Goal: Task Accomplishment & Management: Manage account settings

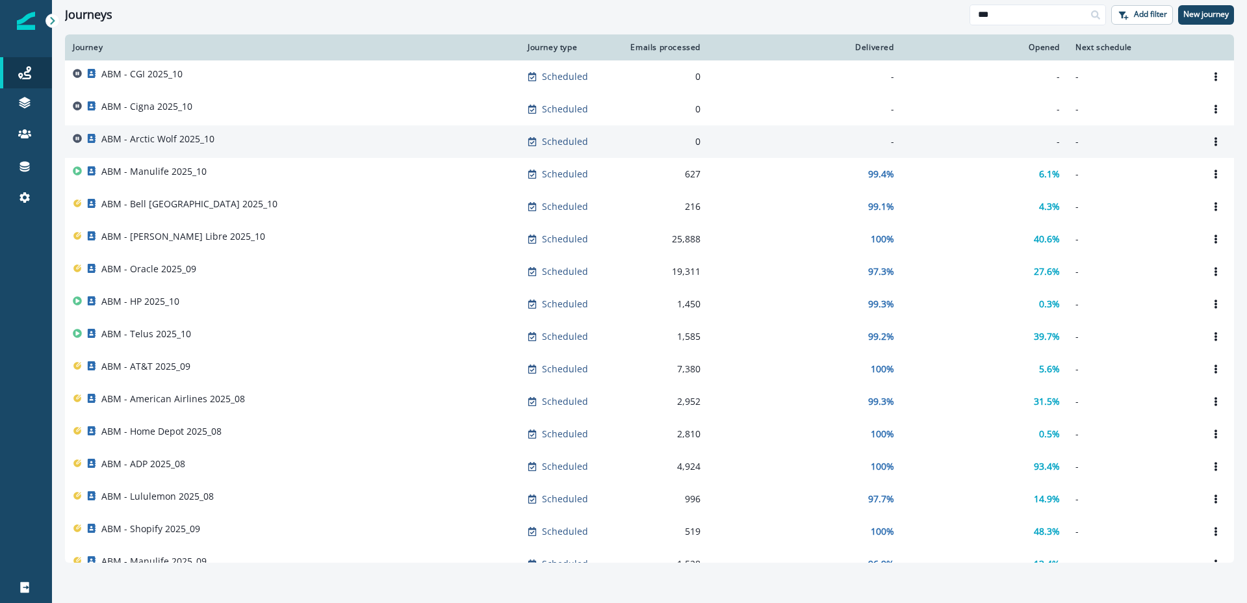
click at [164, 139] on p "ABM - Arctic Wolf 2025_10" at bounding box center [157, 139] width 113 height 13
click at [148, 140] on p "ABM - Arctic Wolf 2025_10" at bounding box center [157, 139] width 113 height 13
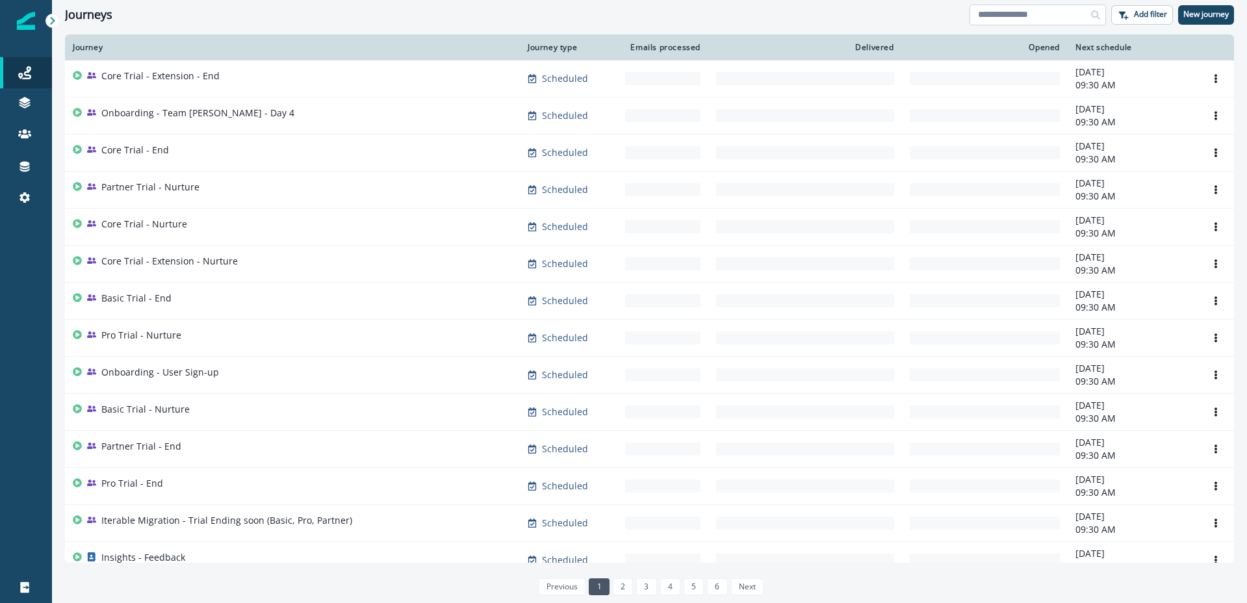
click at [1055, 14] on input at bounding box center [1038, 15] width 136 height 21
type input "**"
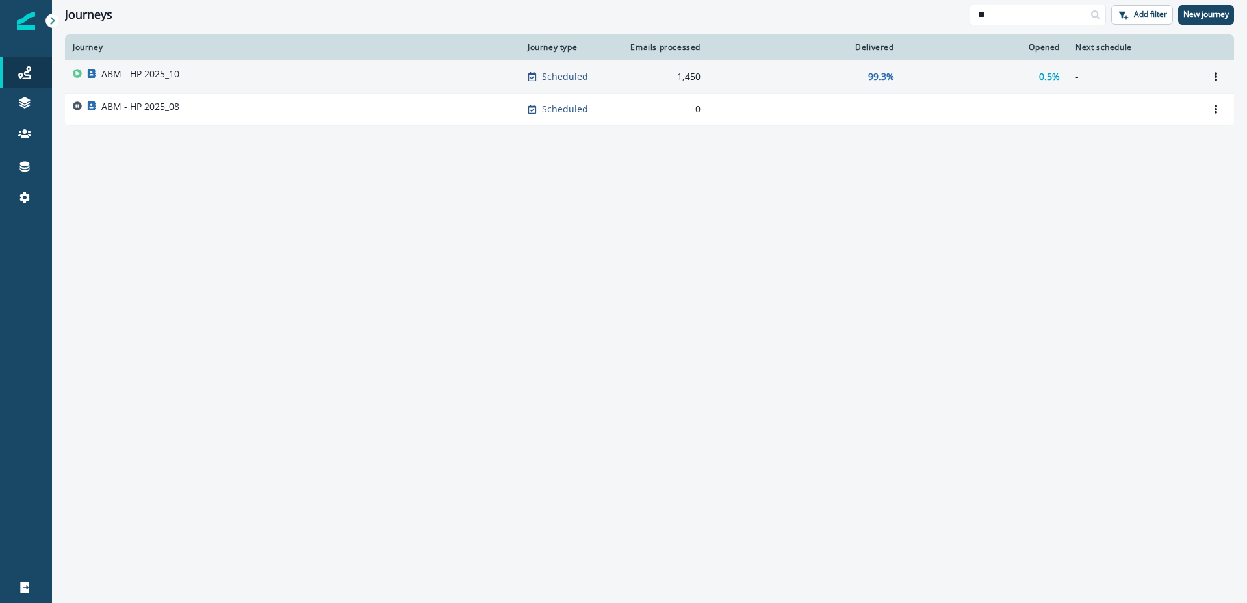
click at [162, 80] on p "ABM - HP 2025_10" at bounding box center [140, 74] width 78 height 13
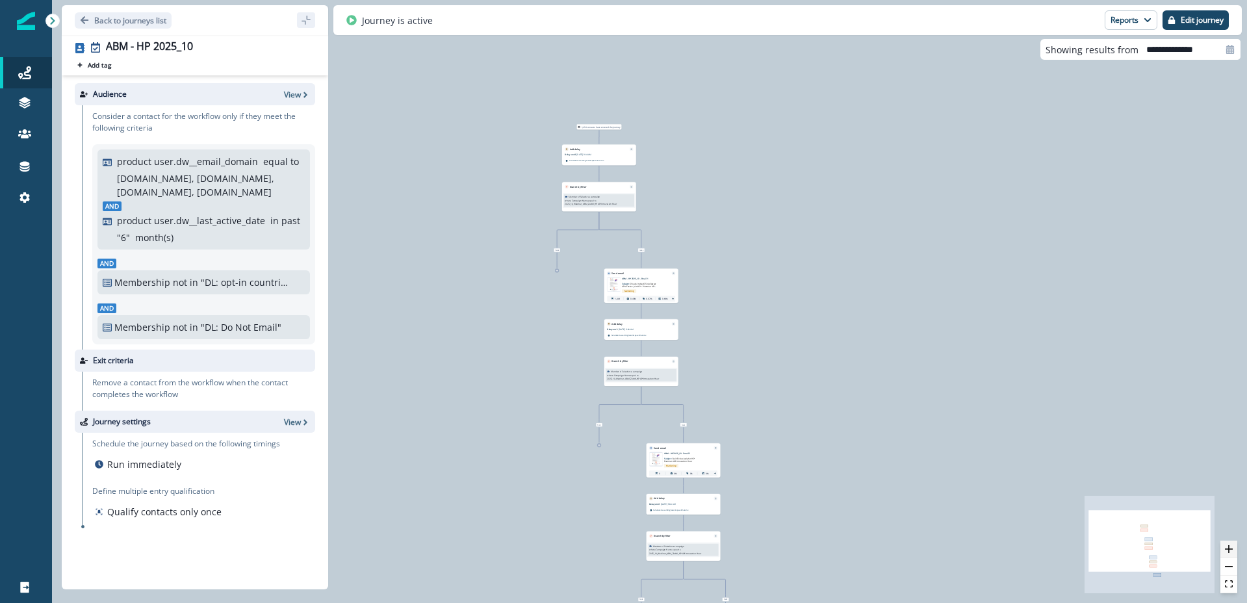
click at [1231, 550] on icon "zoom in" at bounding box center [1229, 549] width 8 height 8
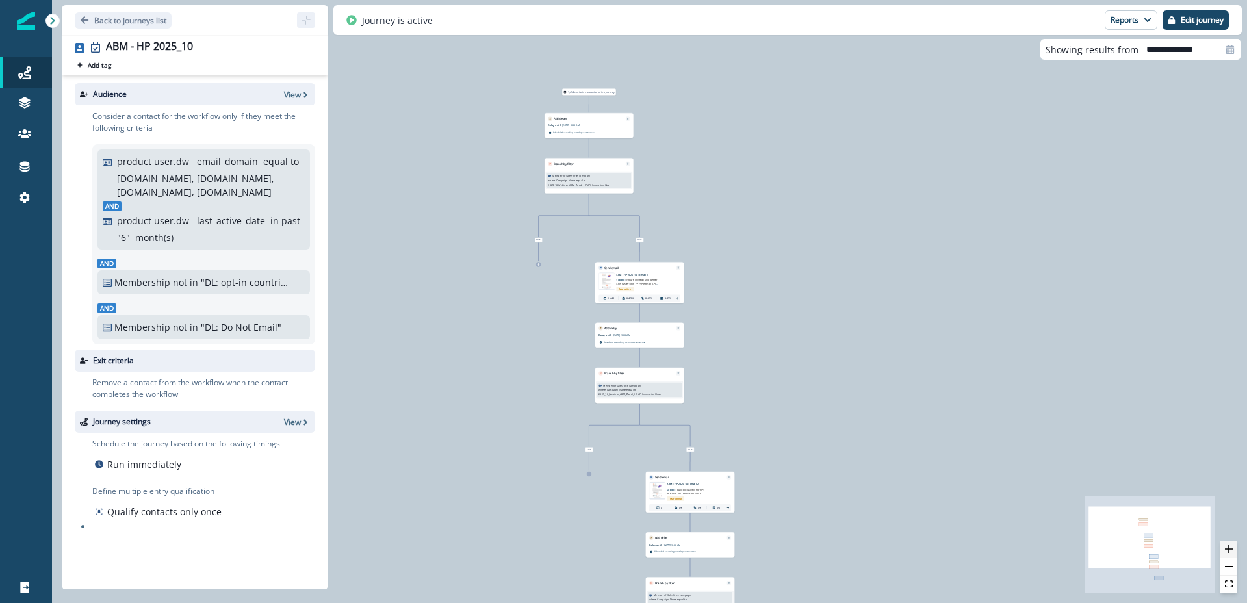
click at [1231, 550] on icon "zoom in" at bounding box center [1229, 549] width 8 height 8
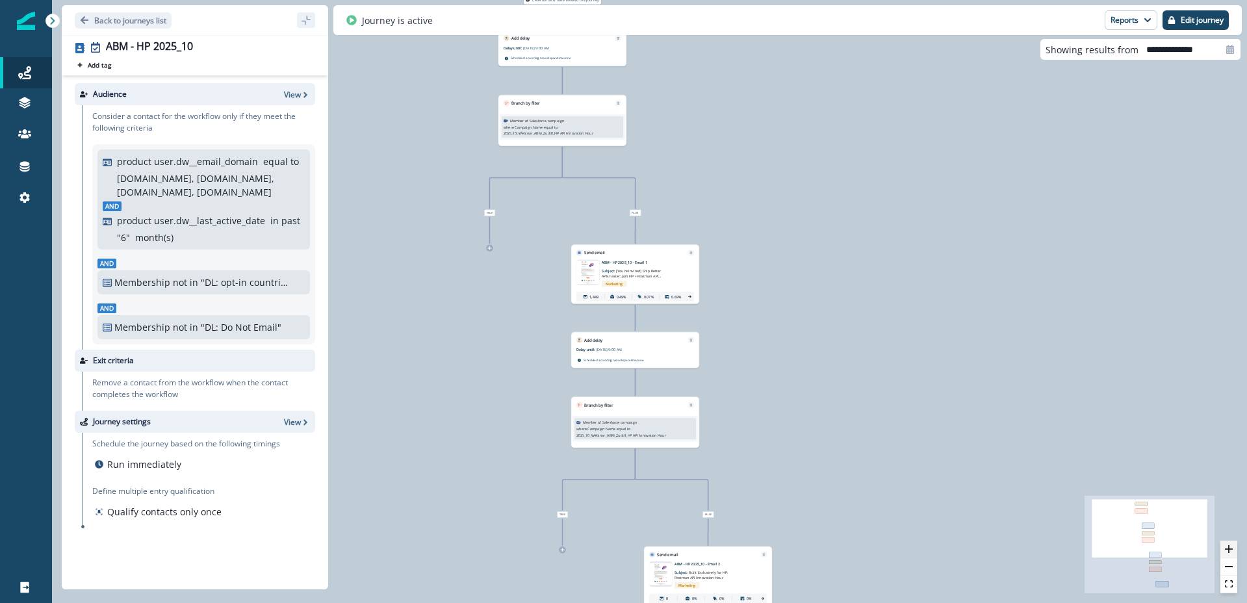
click at [1231, 550] on icon "zoom in" at bounding box center [1229, 549] width 8 height 8
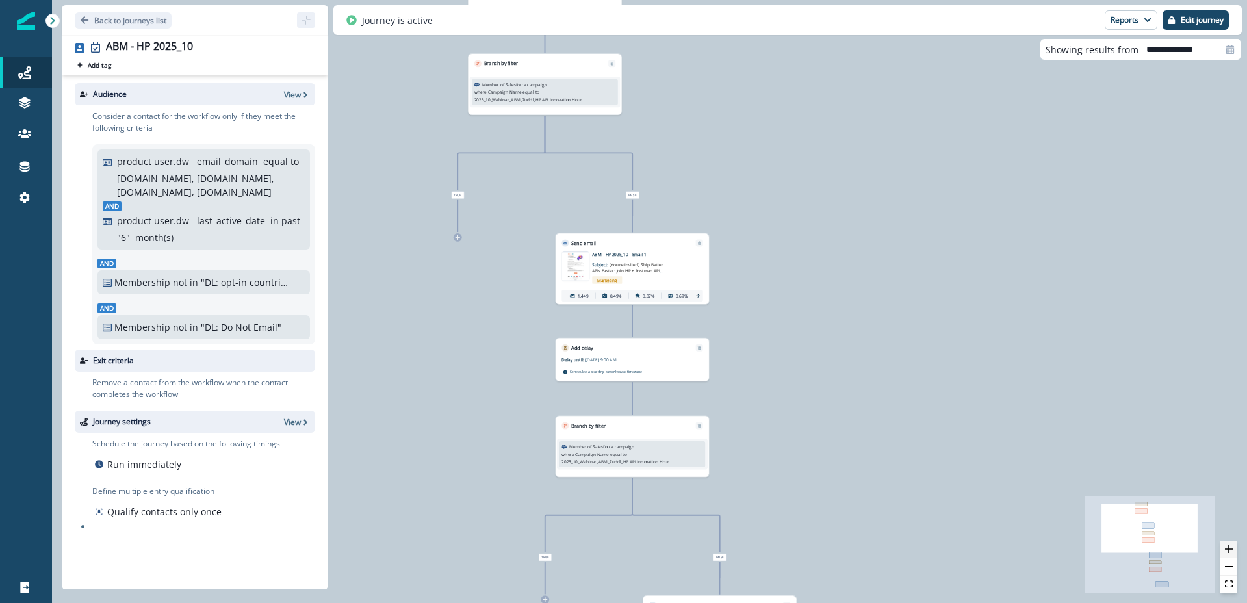
click at [1231, 550] on icon "zoom in" at bounding box center [1229, 549] width 8 height 8
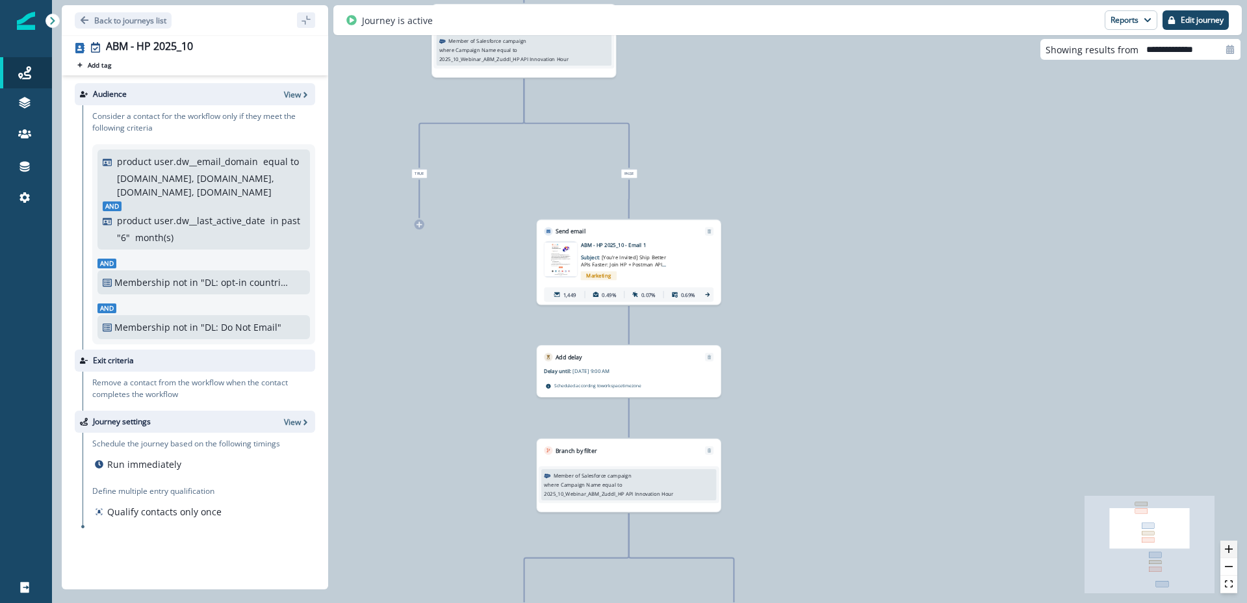
click at [1231, 550] on icon "zoom in" at bounding box center [1229, 549] width 8 height 8
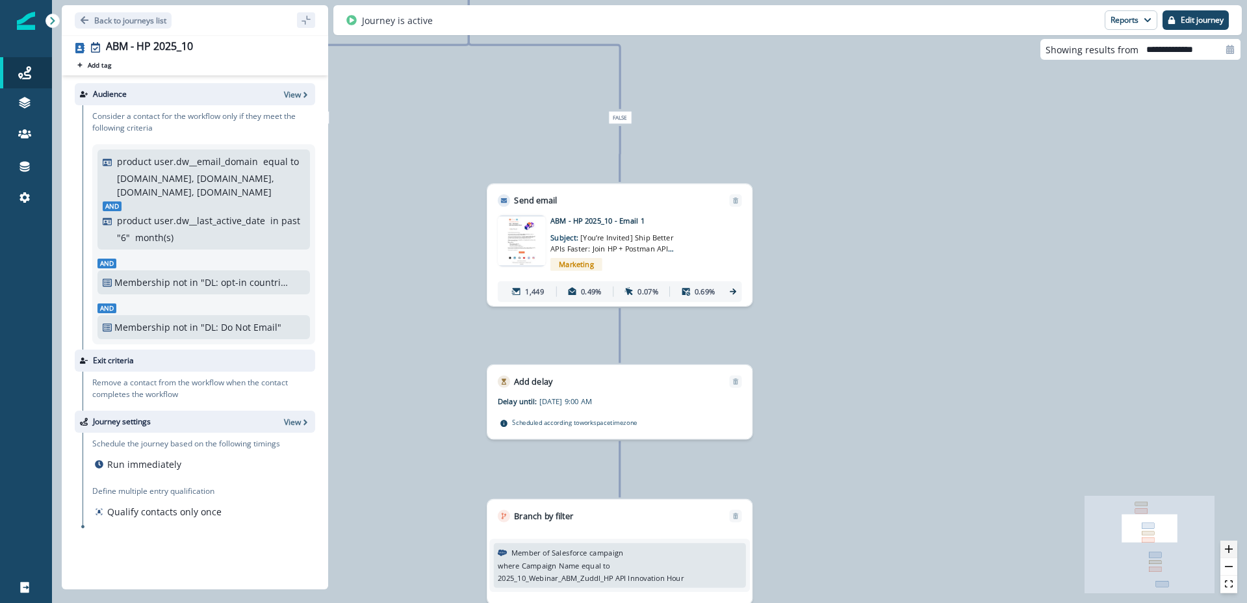
click at [1231, 550] on icon "zoom in" at bounding box center [1229, 549] width 8 height 8
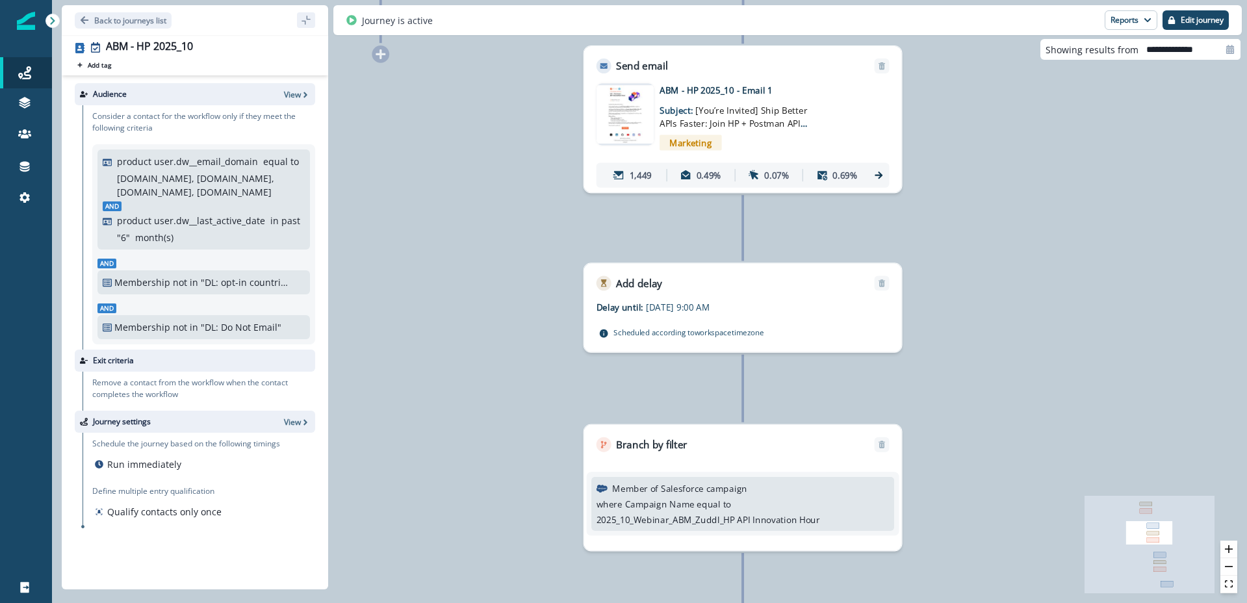
click at [878, 175] on icon at bounding box center [879, 175] width 11 height 11
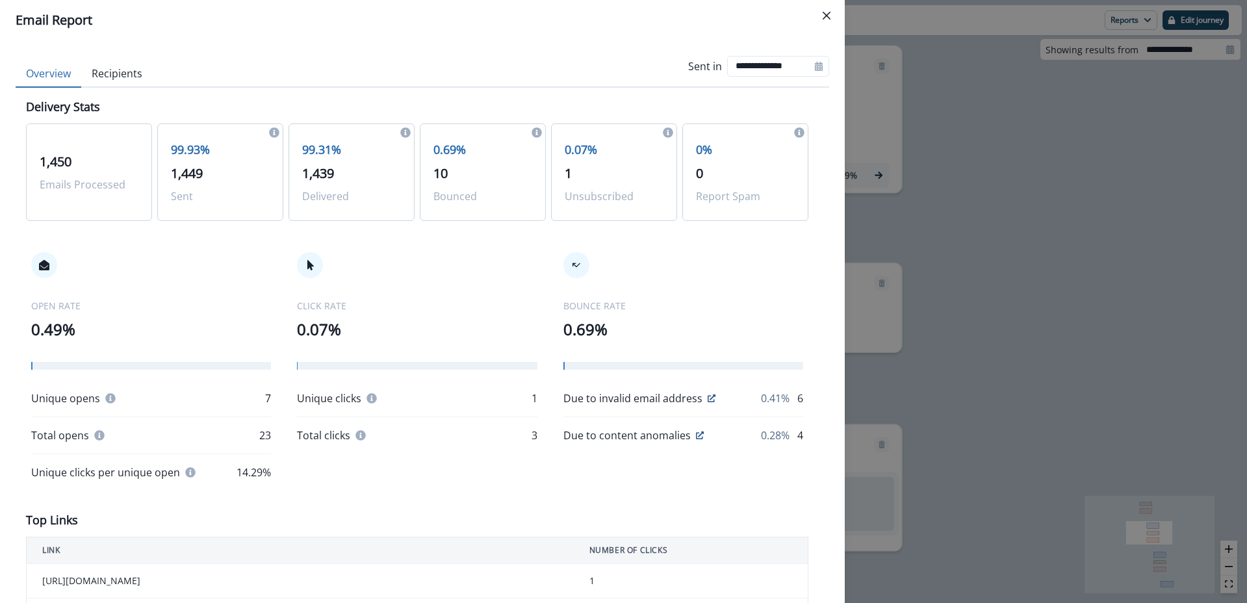
click at [136, 83] on button "Recipients" at bounding box center [116, 73] width 71 height 27
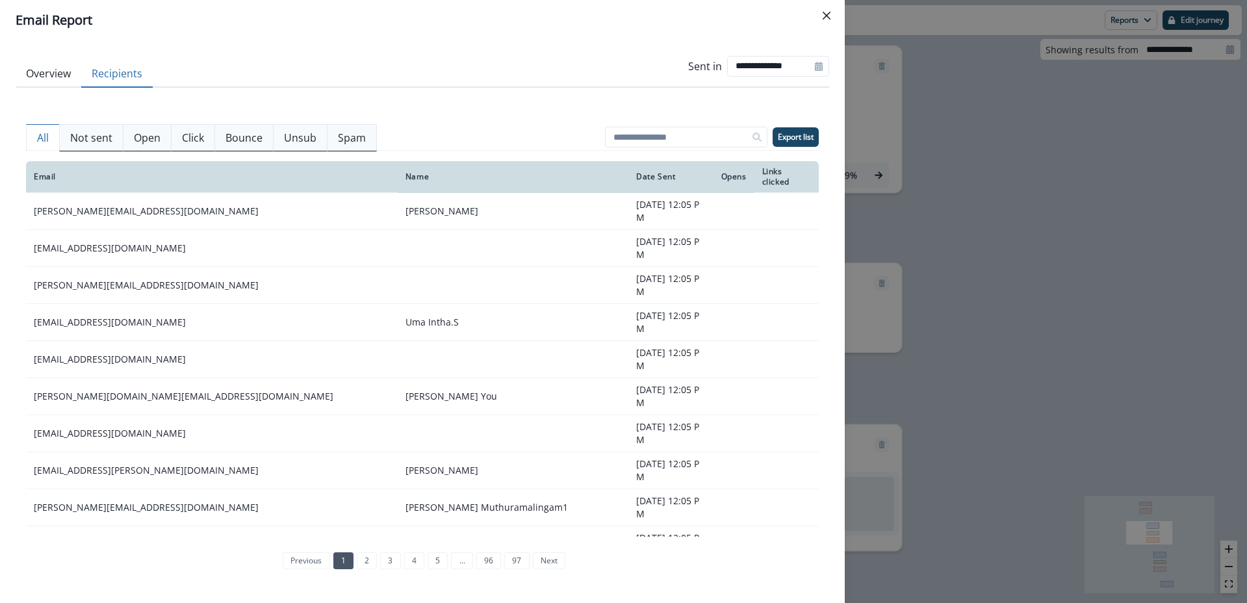
click at [44, 70] on button "Overview" at bounding box center [49, 73] width 66 height 27
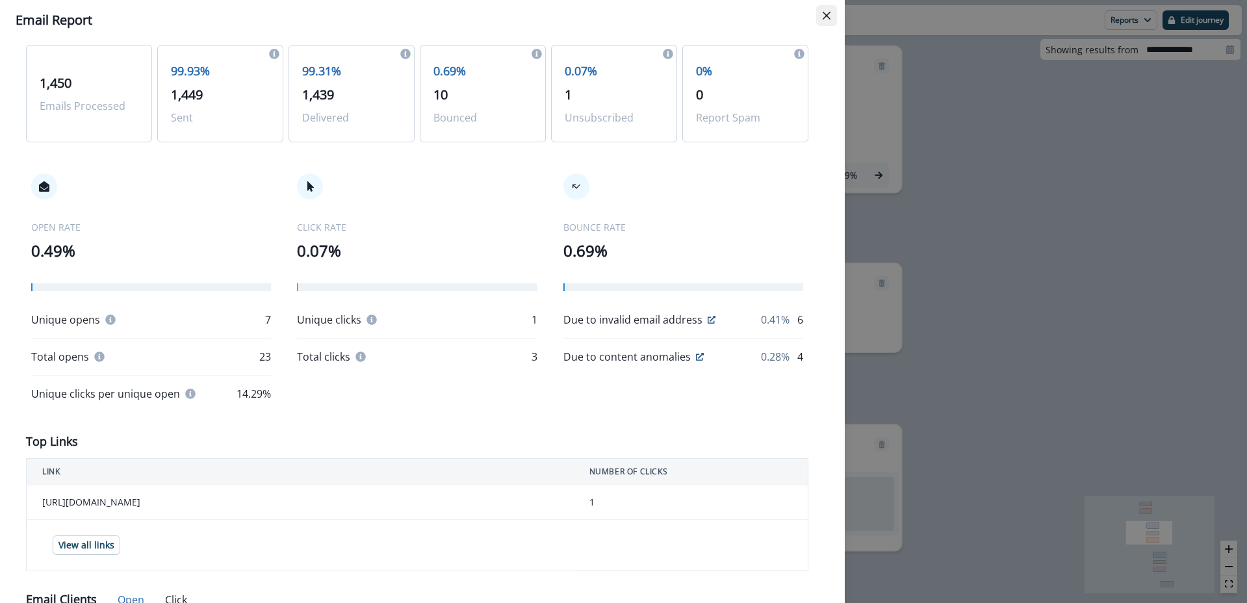
scroll to position [80, 0]
click at [828, 15] on icon "Close" at bounding box center [827, 16] width 8 height 8
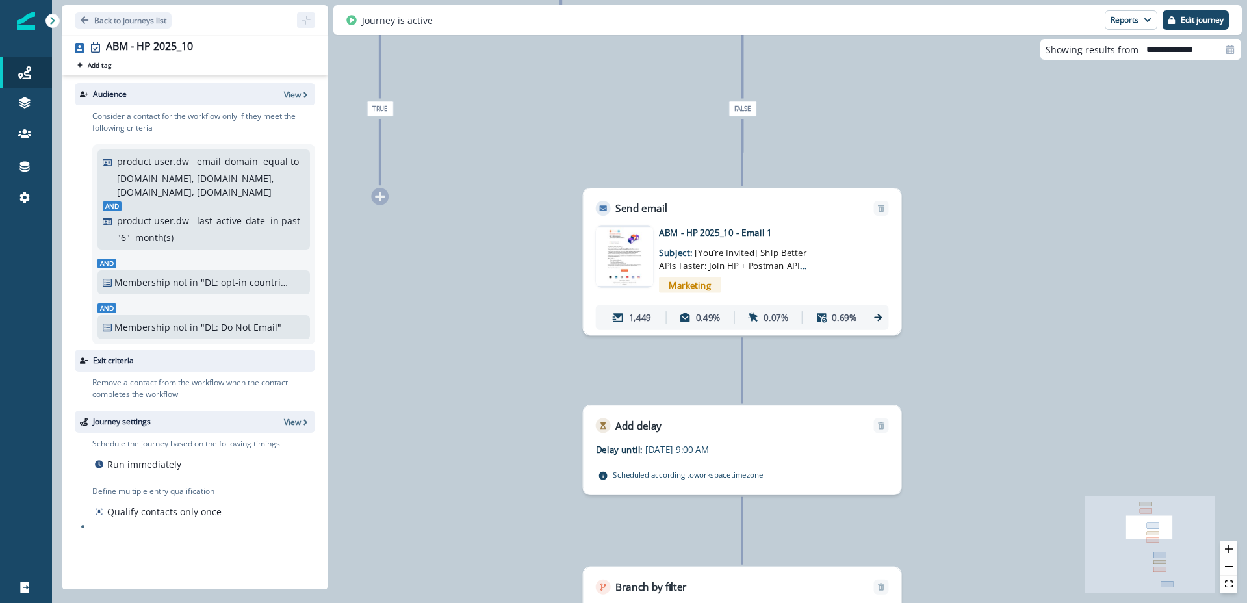
click at [878, 317] on icon at bounding box center [878, 317] width 8 height 7
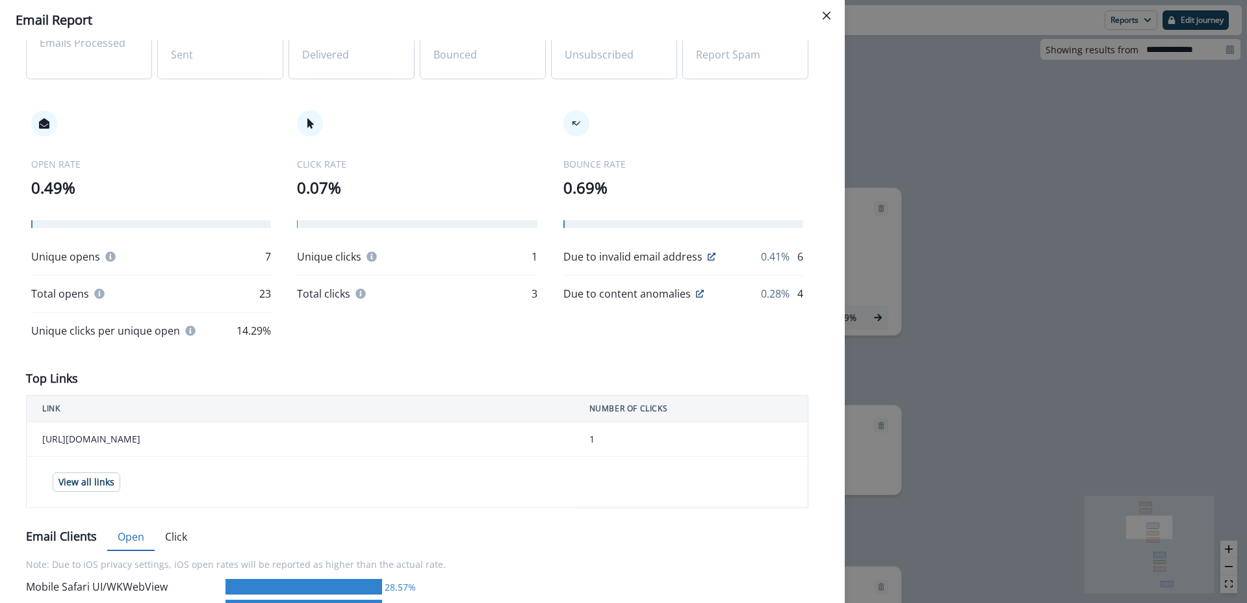
scroll to position [0, 0]
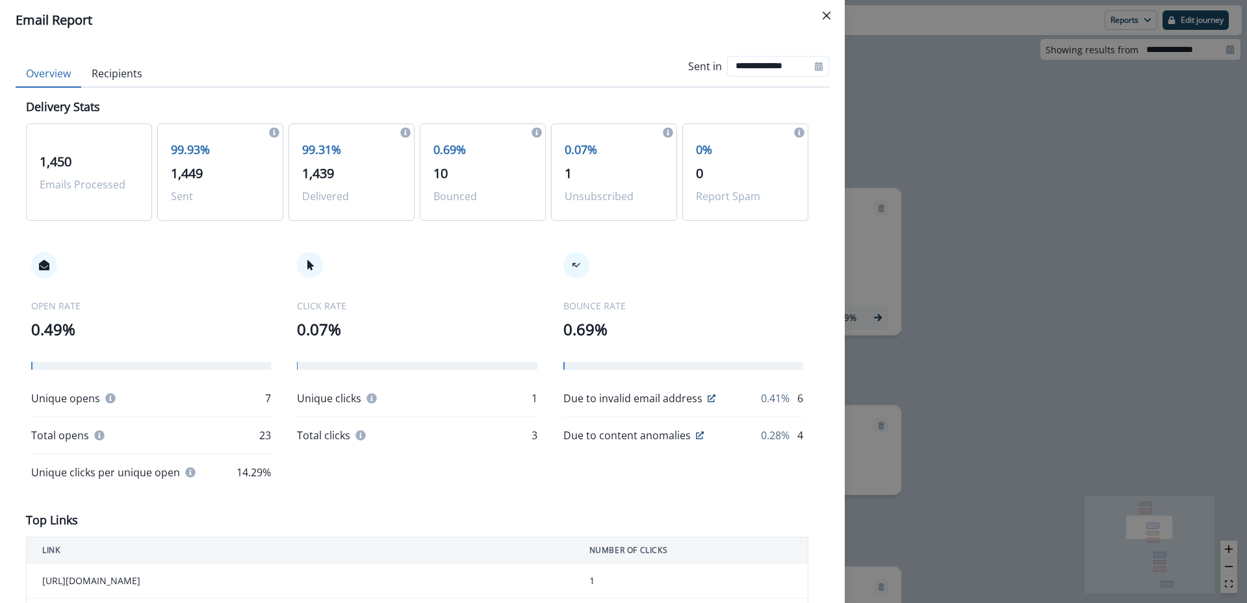
click at [122, 77] on button "Recipients" at bounding box center [116, 73] width 71 height 27
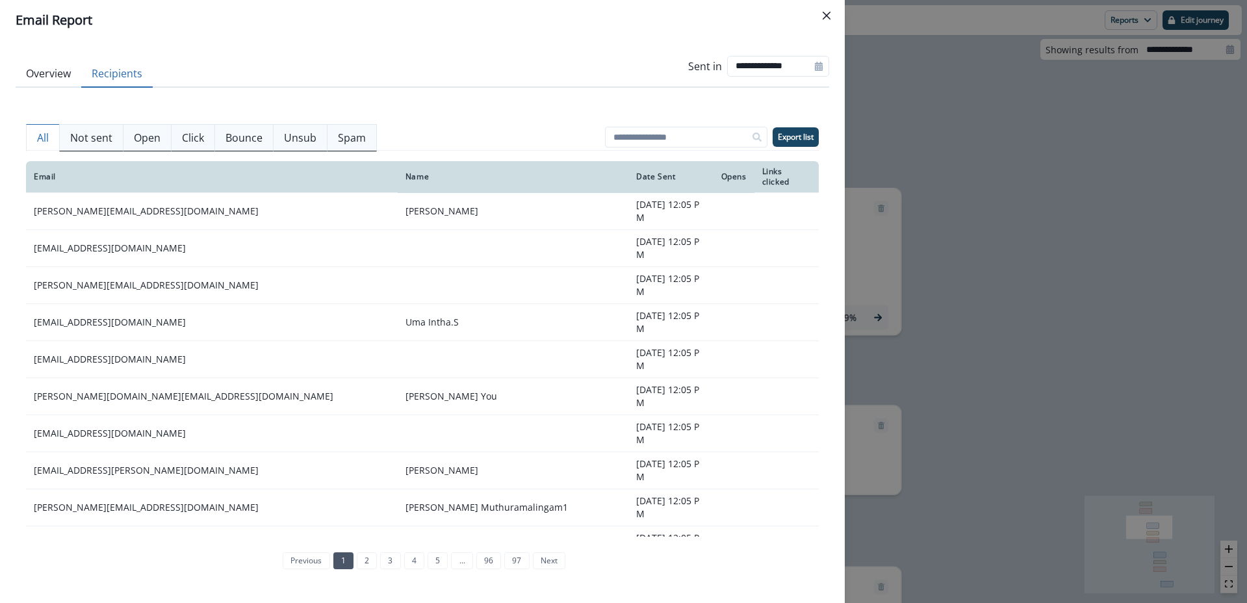
click at [187, 144] on p "Click" at bounding box center [193, 138] width 22 height 16
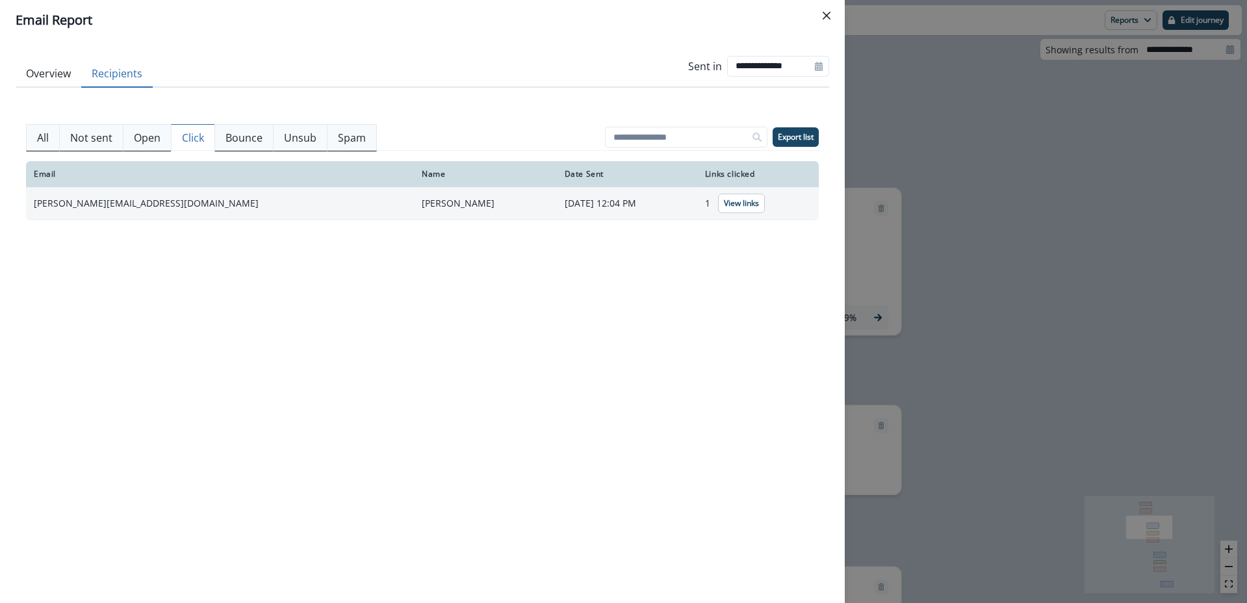
click at [128, 205] on td "[PERSON_NAME][EMAIL_ADDRESS][DOMAIN_NAME]" at bounding box center [220, 203] width 388 height 32
copy td "[PERSON_NAME][EMAIL_ADDRESS][DOMAIN_NAME]"
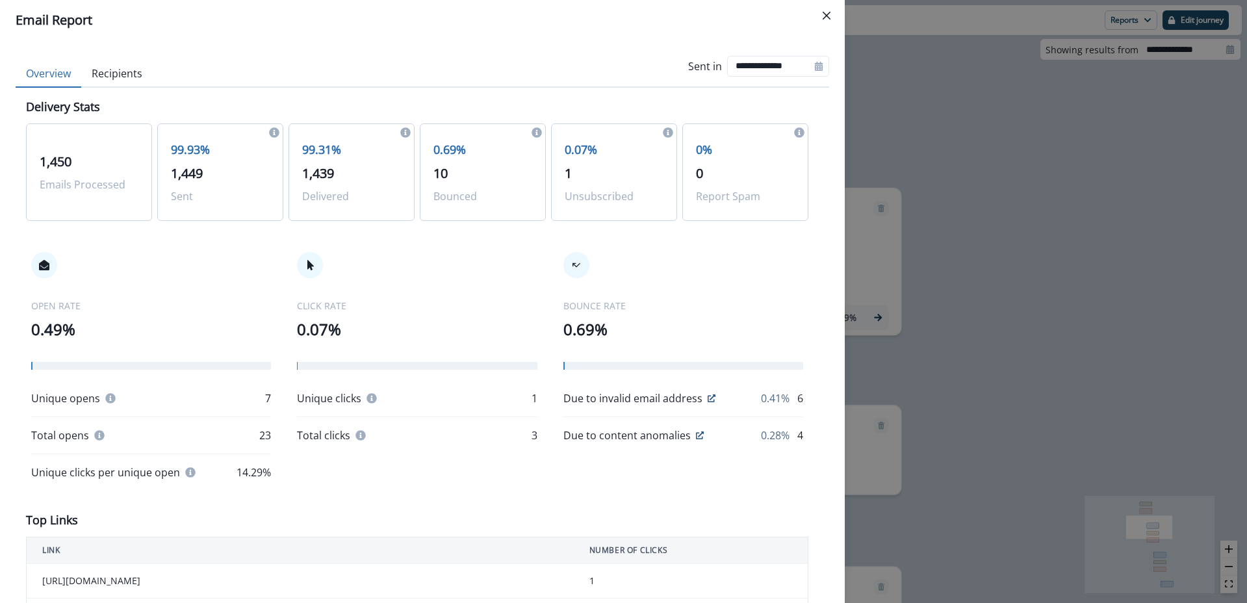
click at [55, 72] on button "Overview" at bounding box center [49, 73] width 66 height 27
